Goal: Find specific page/section: Find specific page/section

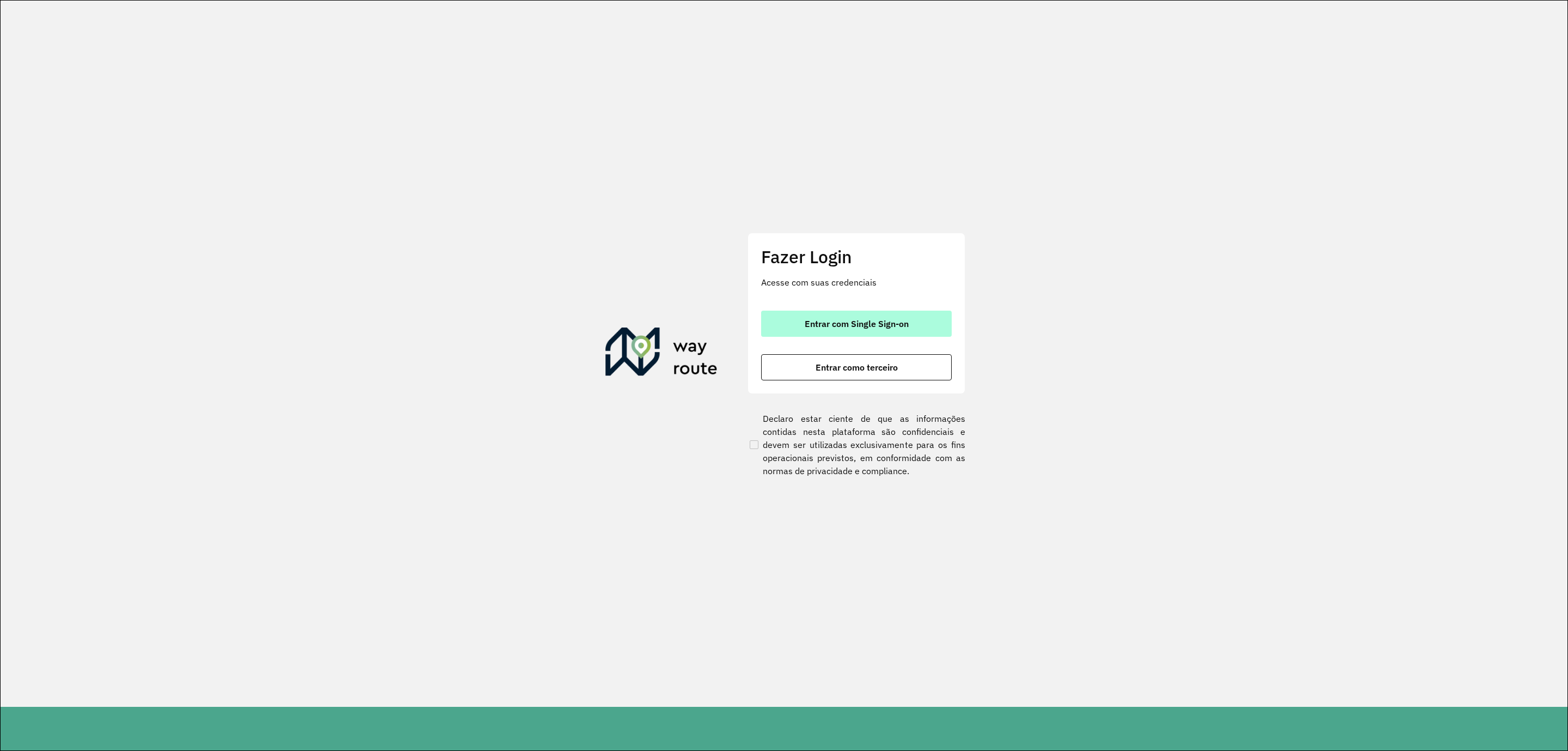
click at [837, 314] on button "Entrar com Single Sign-on" at bounding box center [856, 324] width 191 height 26
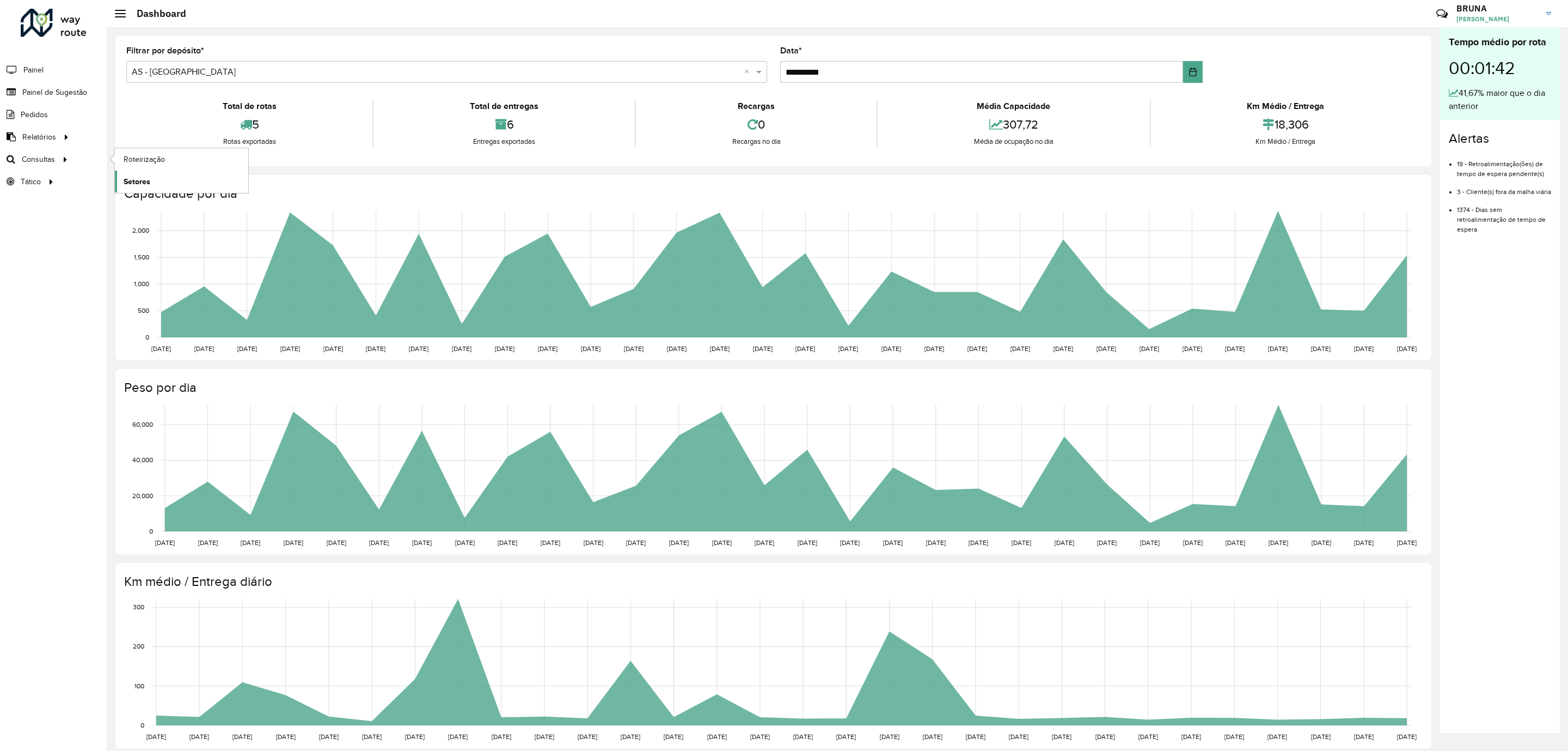
click at [157, 183] on link "Setores" at bounding box center [181, 182] width 133 height 22
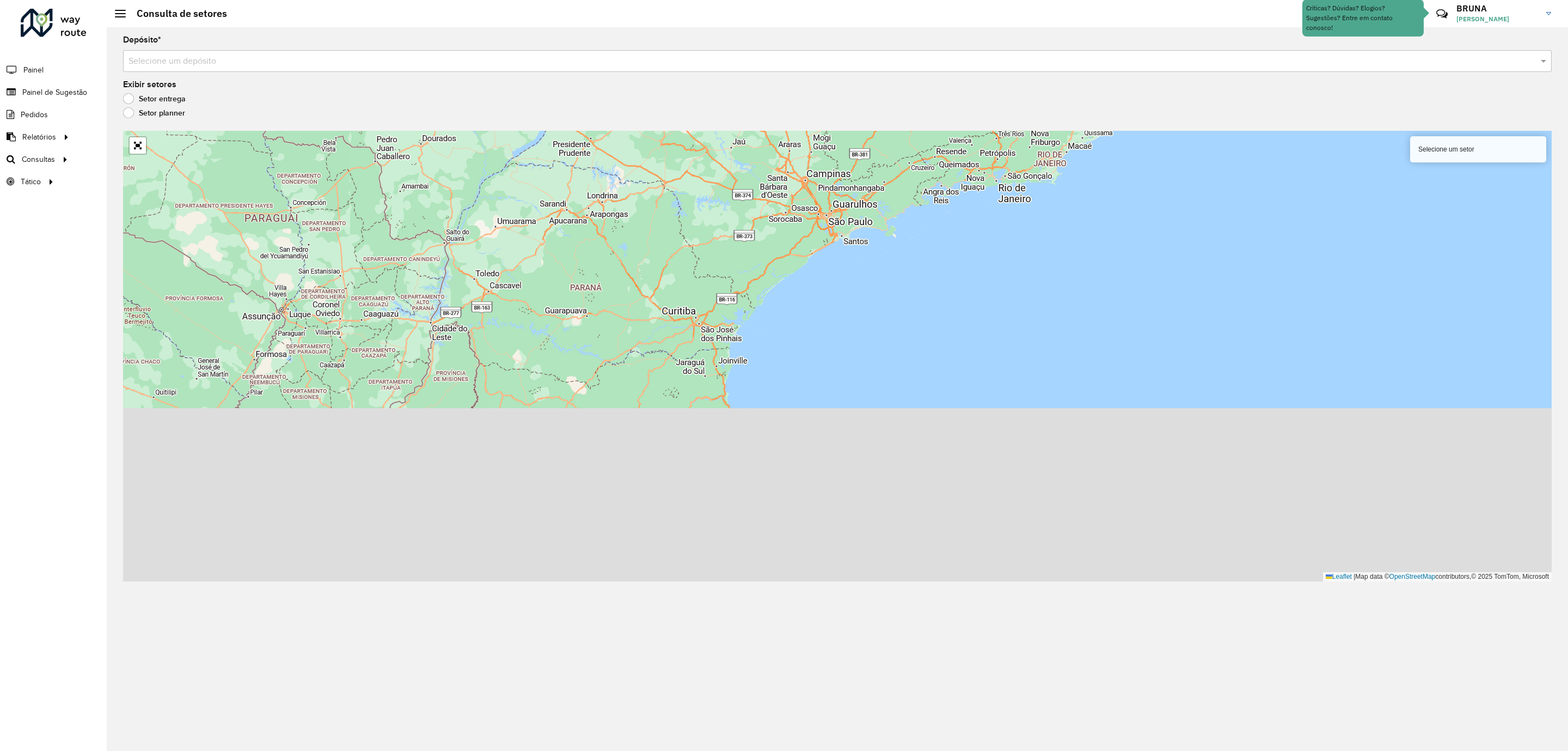
click at [255, 64] on input "text" at bounding box center [826, 62] width 1396 height 13
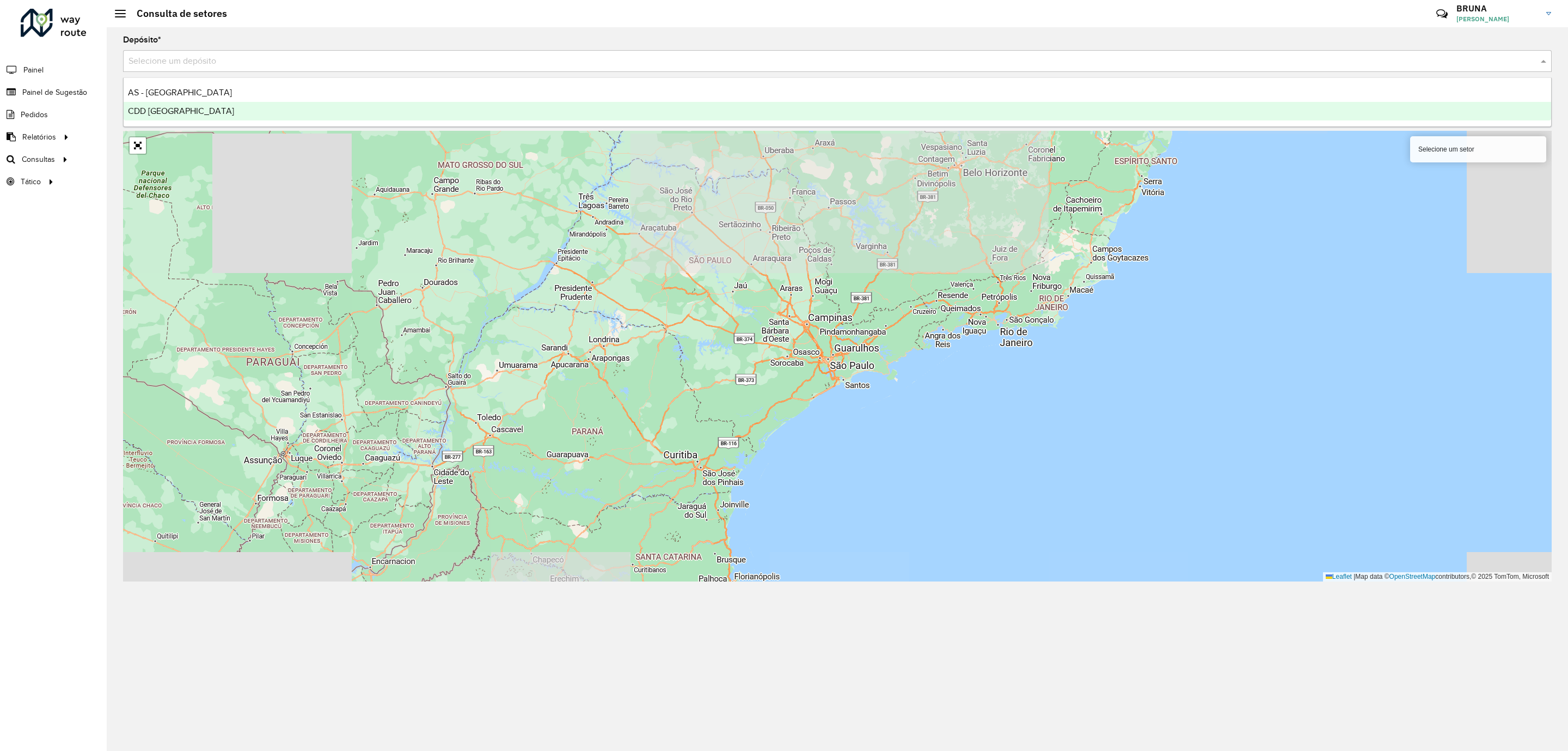
click at [262, 109] on div "CDD [GEOGRAPHIC_DATA]" at bounding box center [838, 111] width 1428 height 19
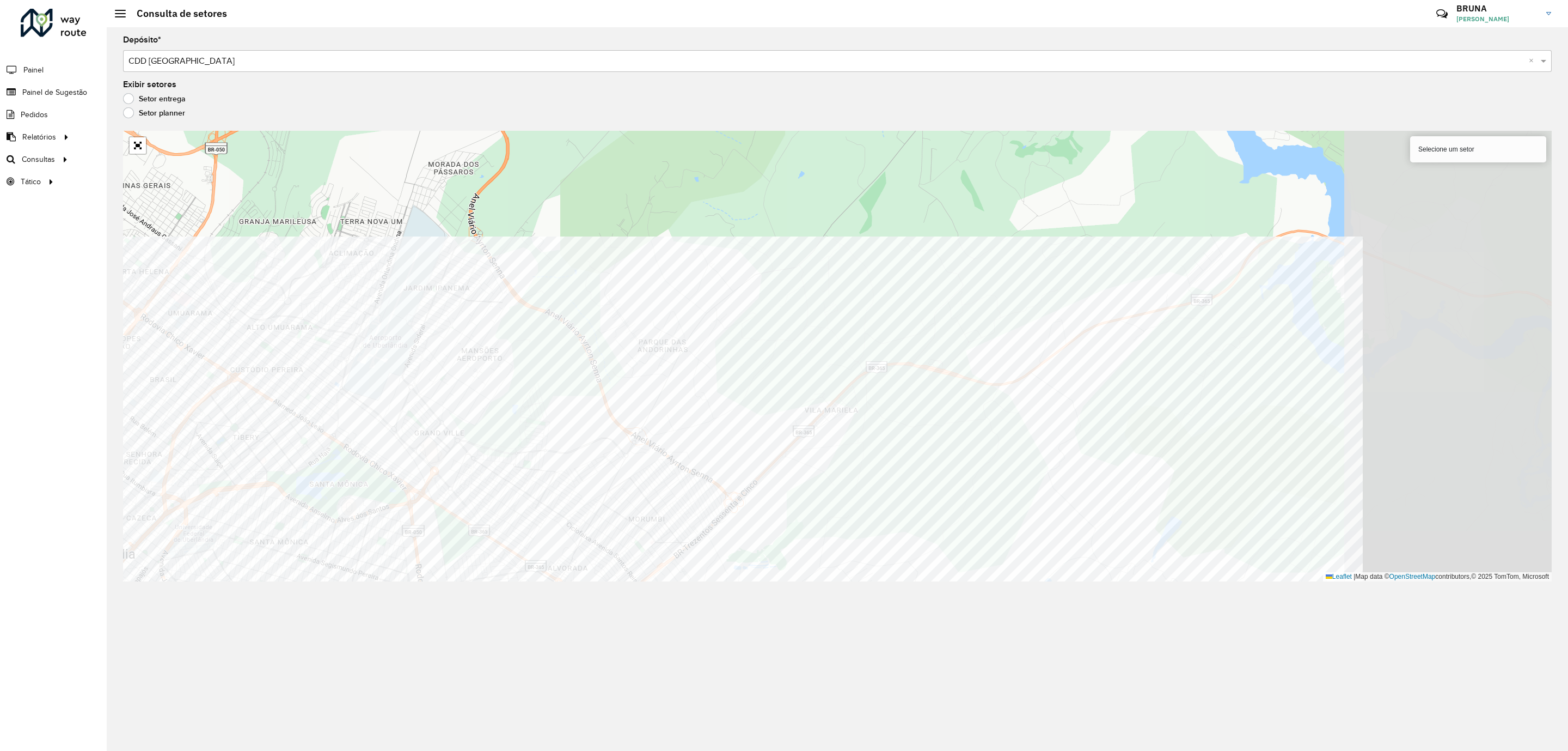
click at [884, 597] on div "Depósito * Selecione um depósito × CDD Uberlandia × Exibir setores Setor entreg…" at bounding box center [837, 389] width 1462 height 724
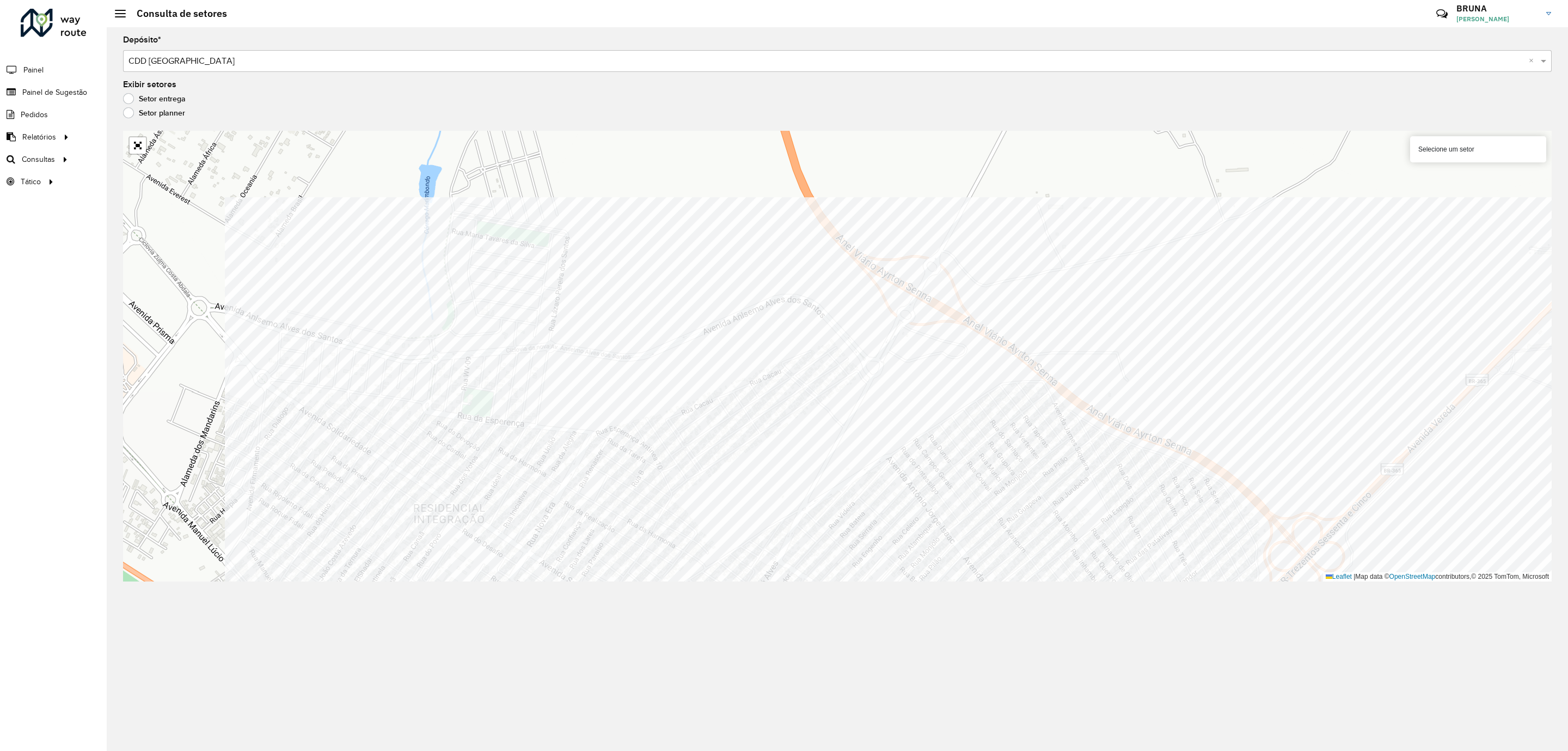
click at [1555, 693] on div "Depósito * Selecione um depósito × CDD Uberlandia × Exibir setores Setor entreg…" at bounding box center [837, 389] width 1462 height 724
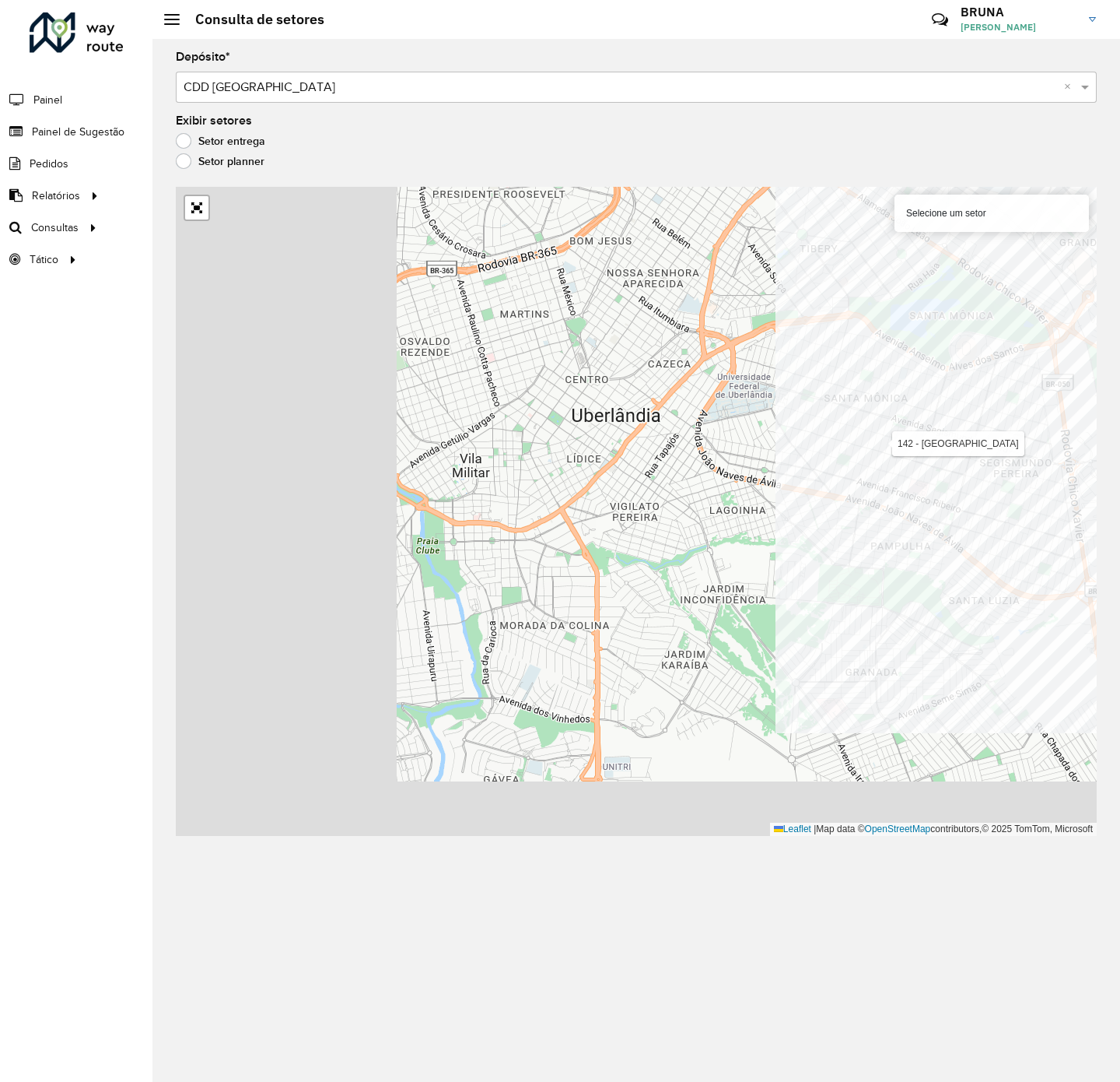
click at [1120, 455] on html "Aguarde... Pop-up bloqueado! Seu navegador bloqueou automáticamente a abertura …" at bounding box center [560, 541] width 1120 height 1082
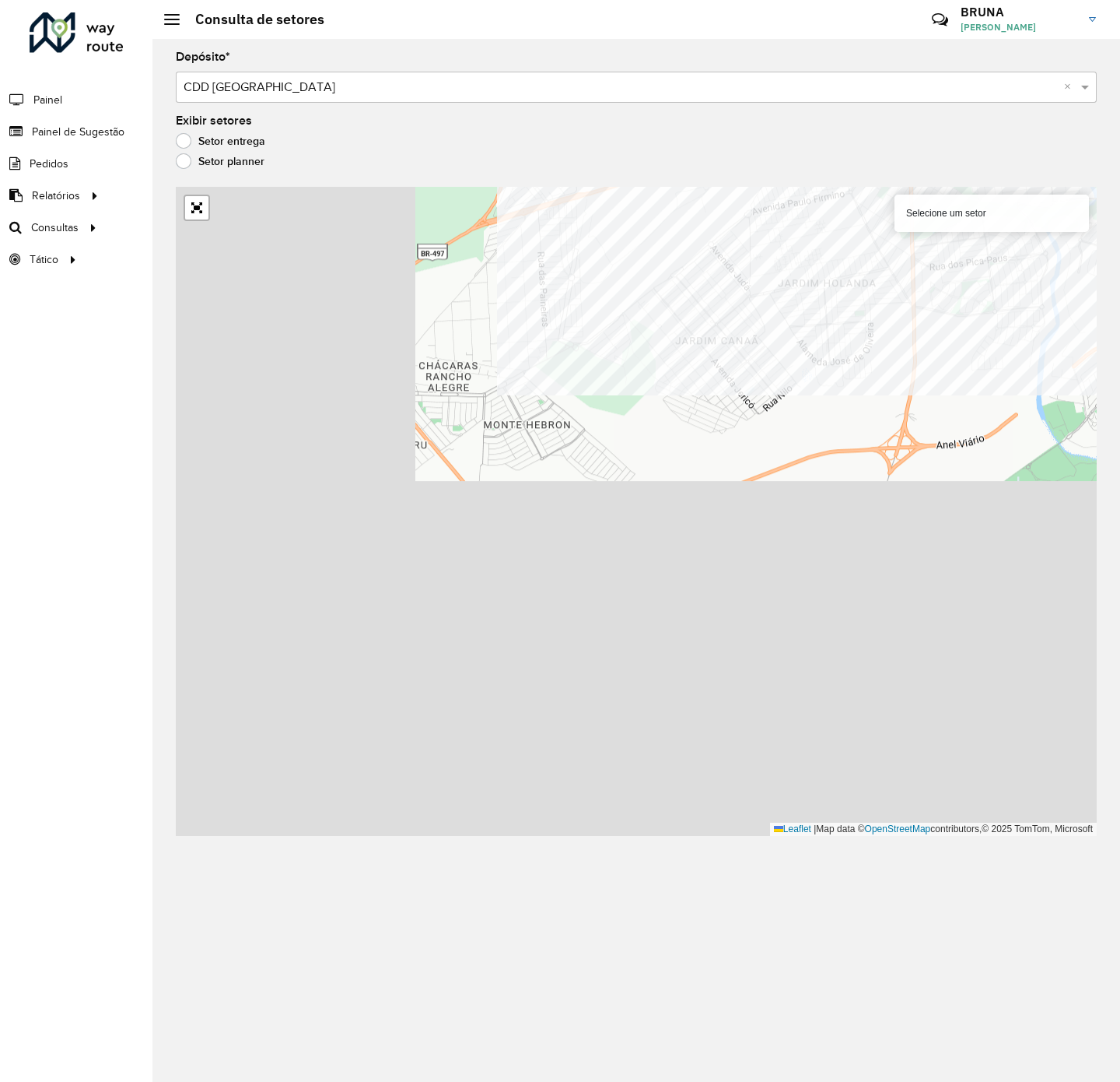
click at [1060, 110] on div "Depósito * Selecione um depósito × CDD Uberlandia × Exibir setores Setor entreg…" at bounding box center [636, 561] width 968 height 1043
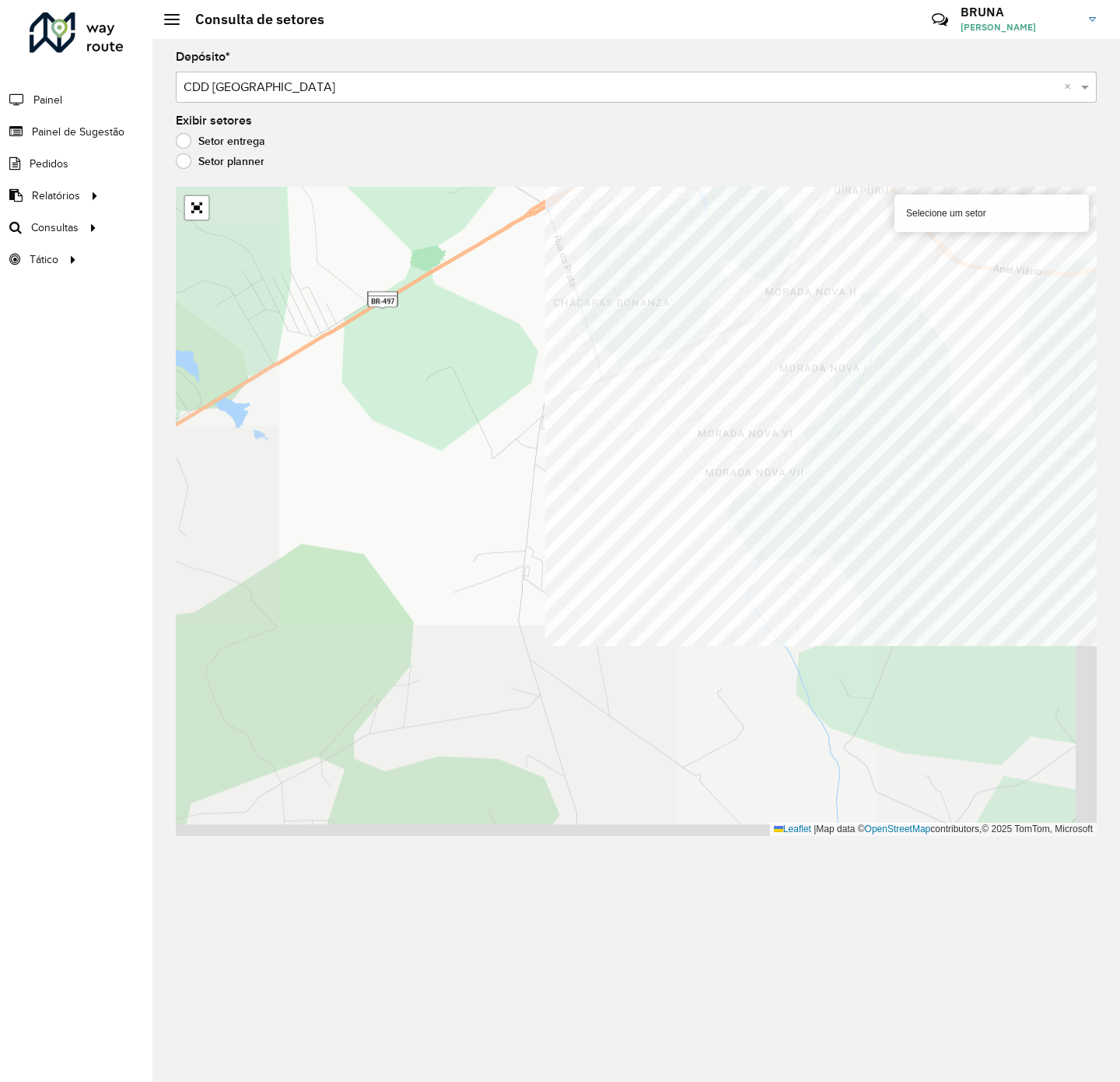
click at [897, 131] on formly-group "Depósito * Selecione um depósito × CDD Uberlandia × Exibir setores Setor entreg…" at bounding box center [636, 444] width 921 height 784
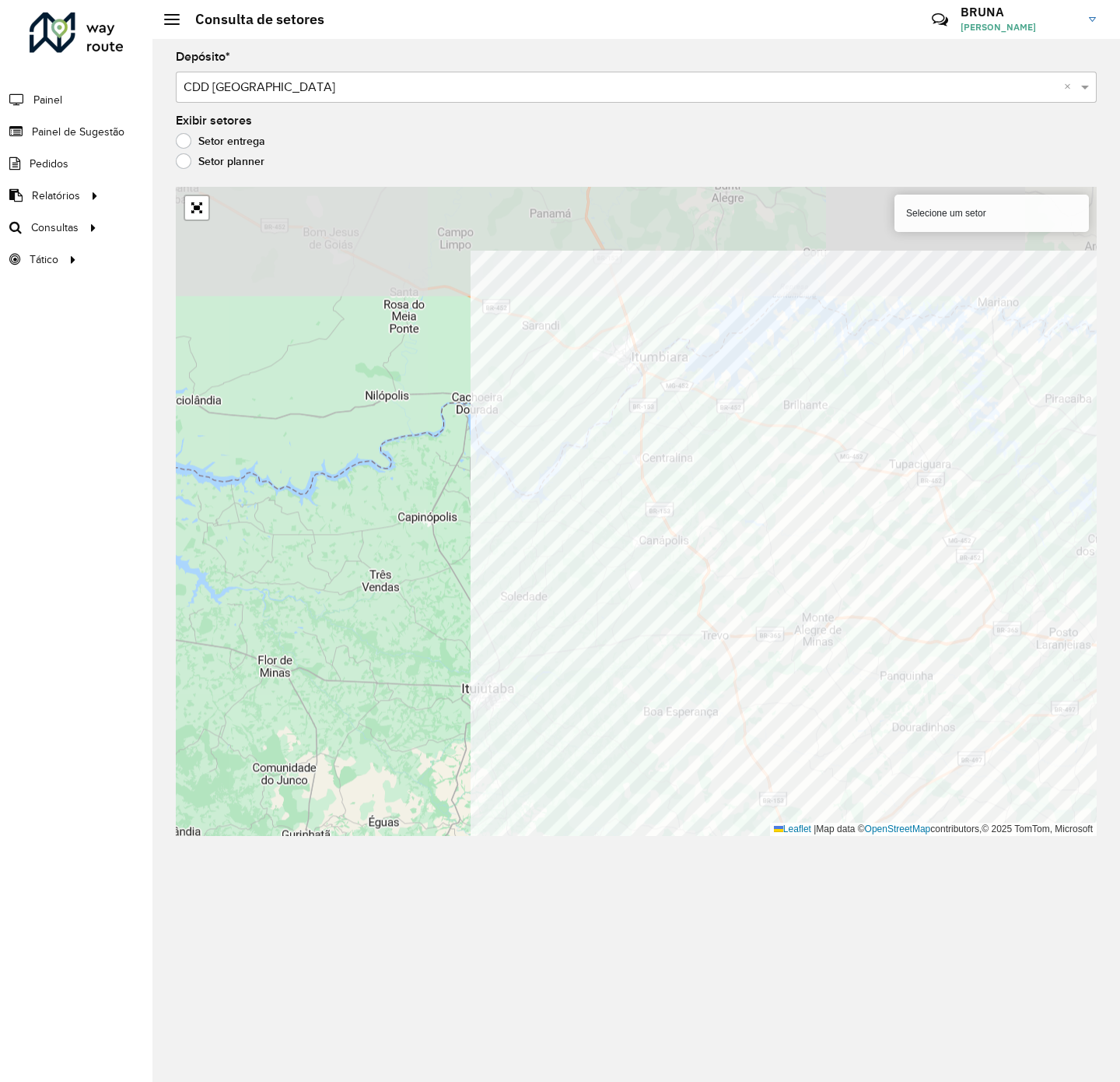
click at [971, 824] on div "Selecione um setor Leaflet | Map data © OpenStreetMap contributors,© 2025 TomTo…" at bounding box center [636, 511] width 921 height 649
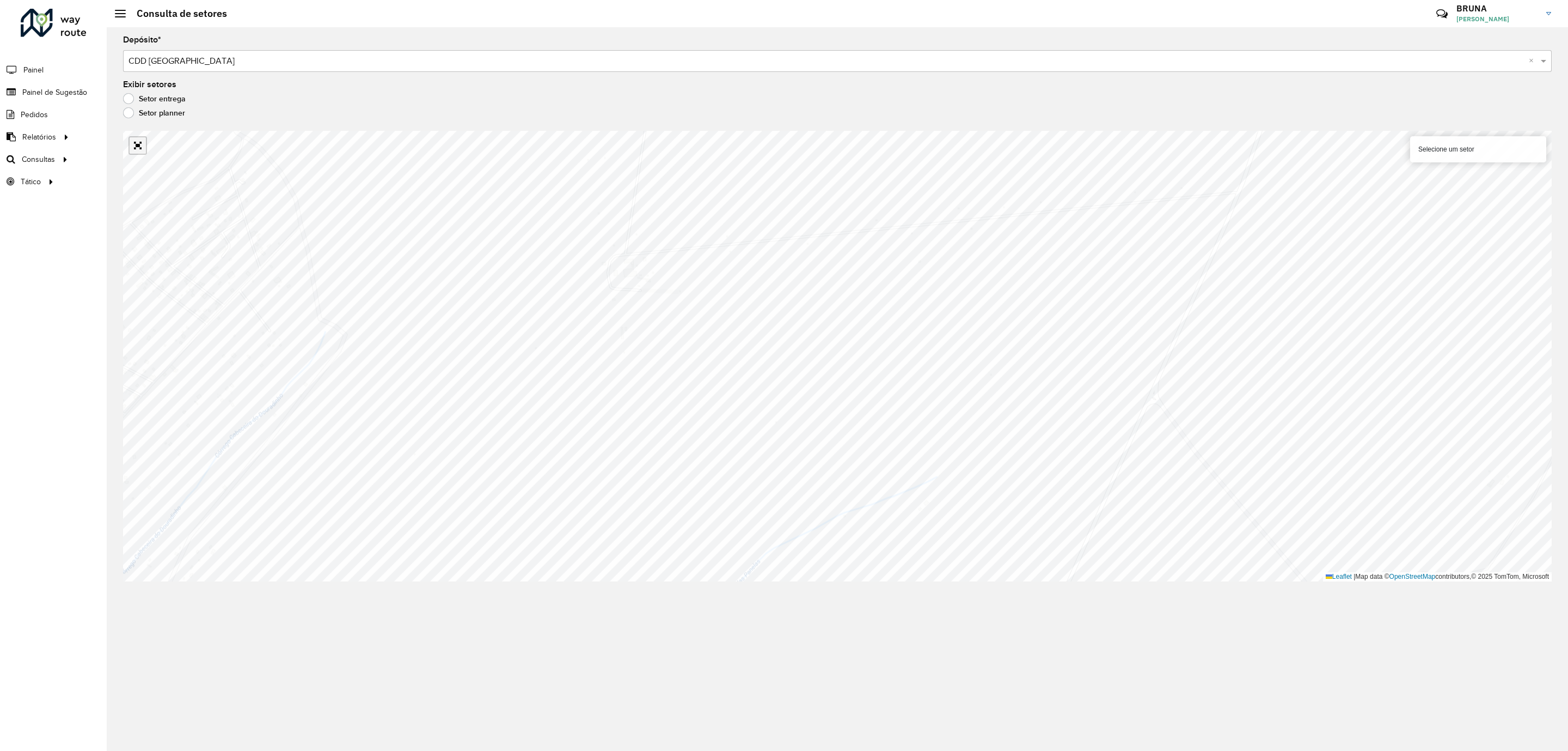
click at [133, 145] on link "Abrir mapa em tela cheia" at bounding box center [138, 145] width 16 height 16
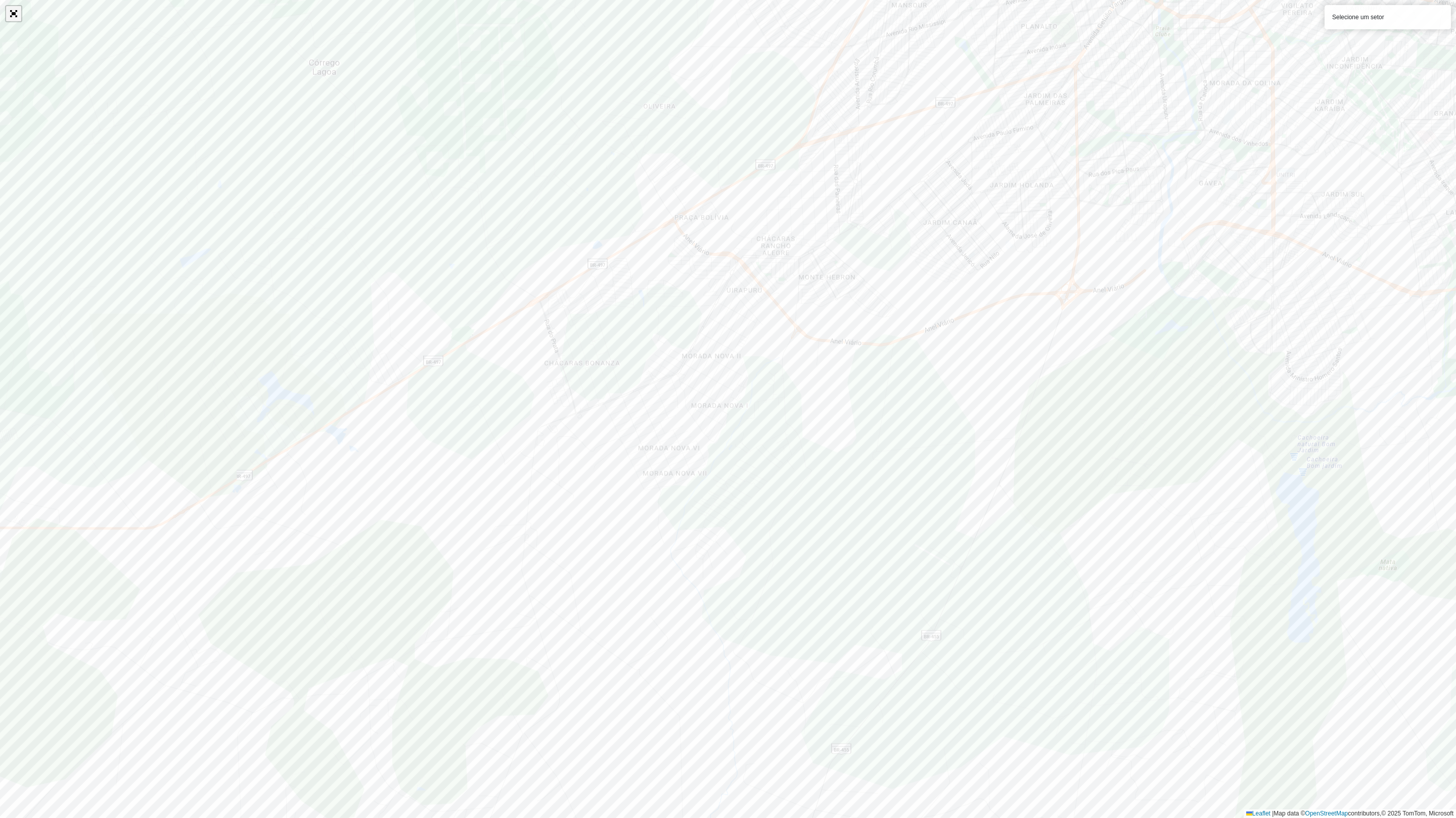
click at [11, 7] on link "Abrir mapa em tela cheia" at bounding box center [14, 14] width 15 height 15
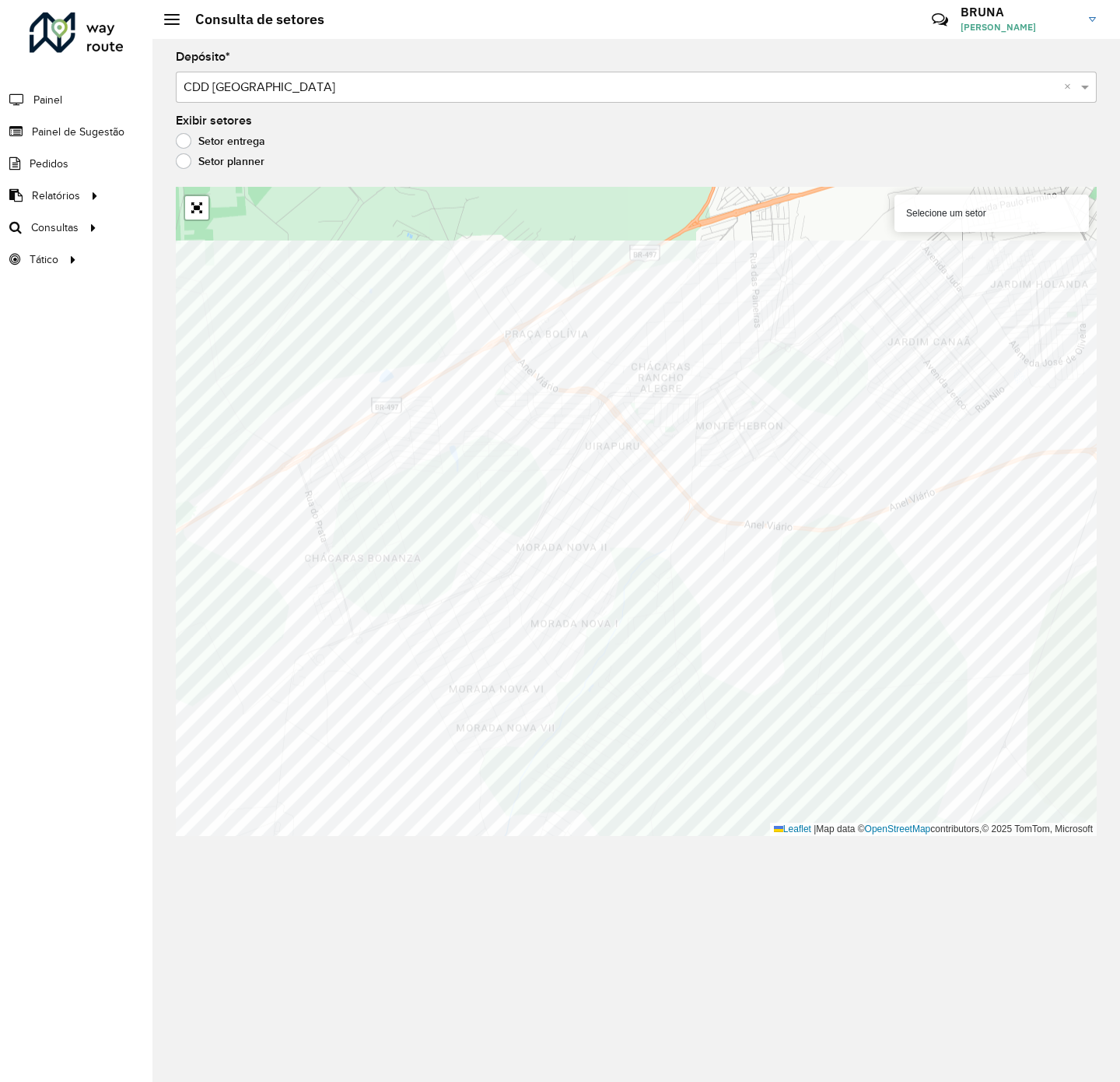
click at [803, 916] on div "Depósito * Selecione um depósito × CDD Uberlandia × Exibir setores Setor entreg…" at bounding box center [636, 561] width 968 height 1043
